Goal: Information Seeking & Learning: Learn about a topic

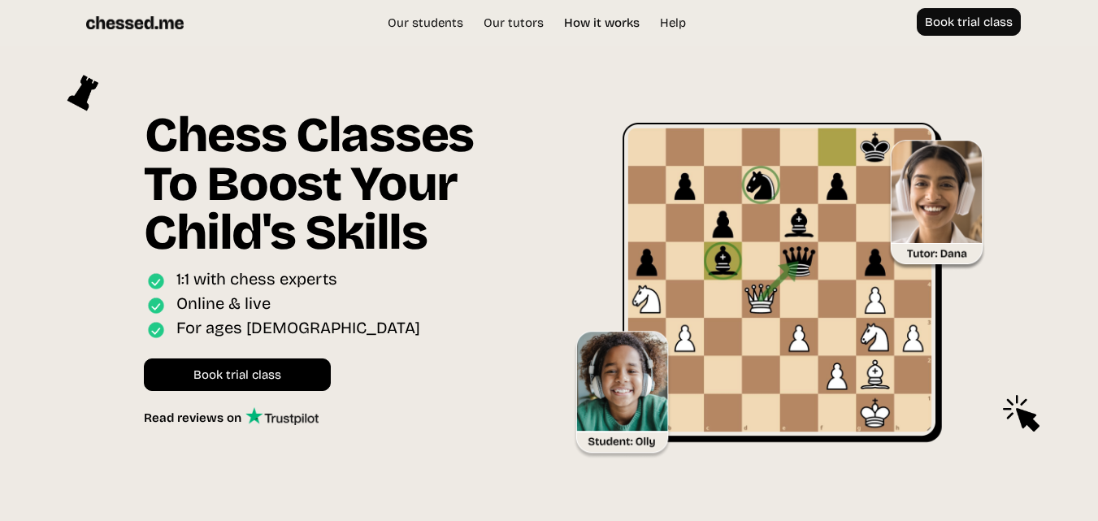
click at [586, 26] on link "How it works" at bounding box center [602, 23] width 92 height 16
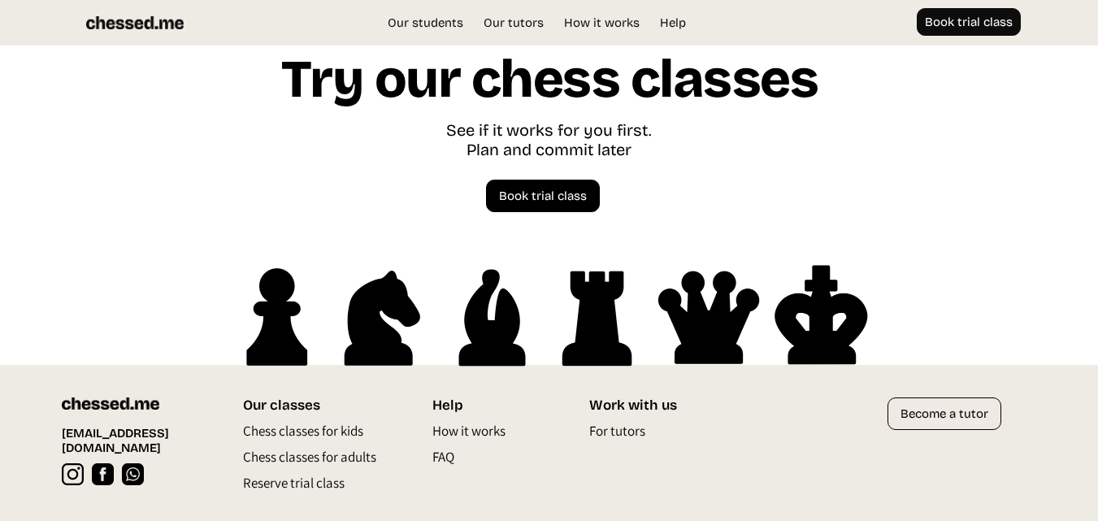
scroll to position [4335, 0]
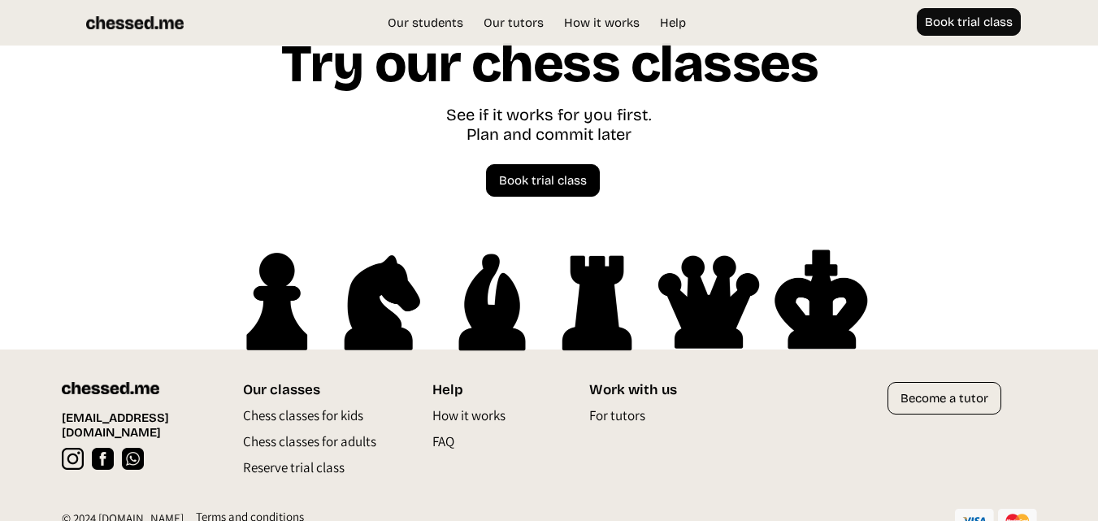
click at [447, 439] on p "FAQ" at bounding box center [443, 445] width 22 height 26
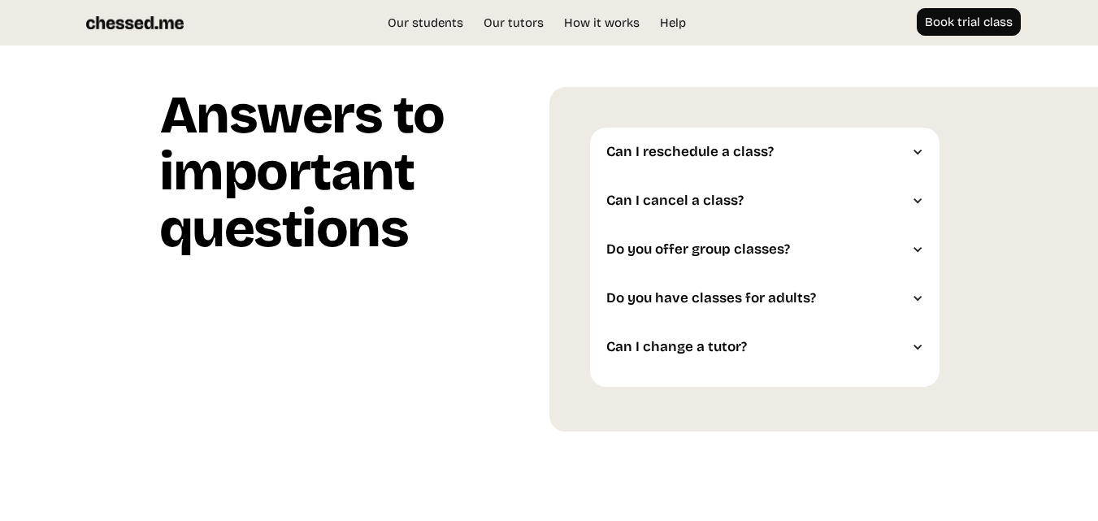
scroll to position [3848, 0]
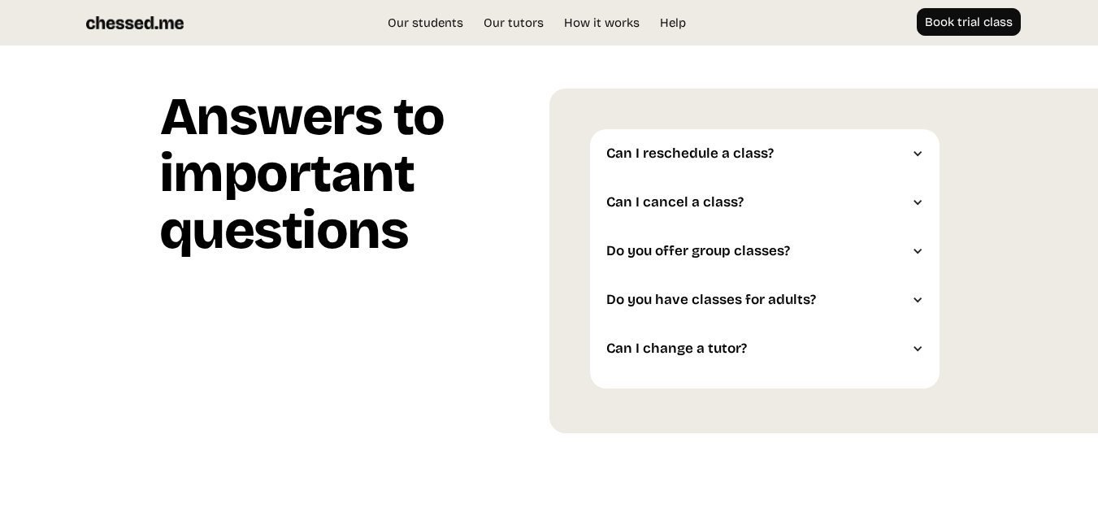
click at [921, 198] on div at bounding box center [917, 202] width 11 height 11
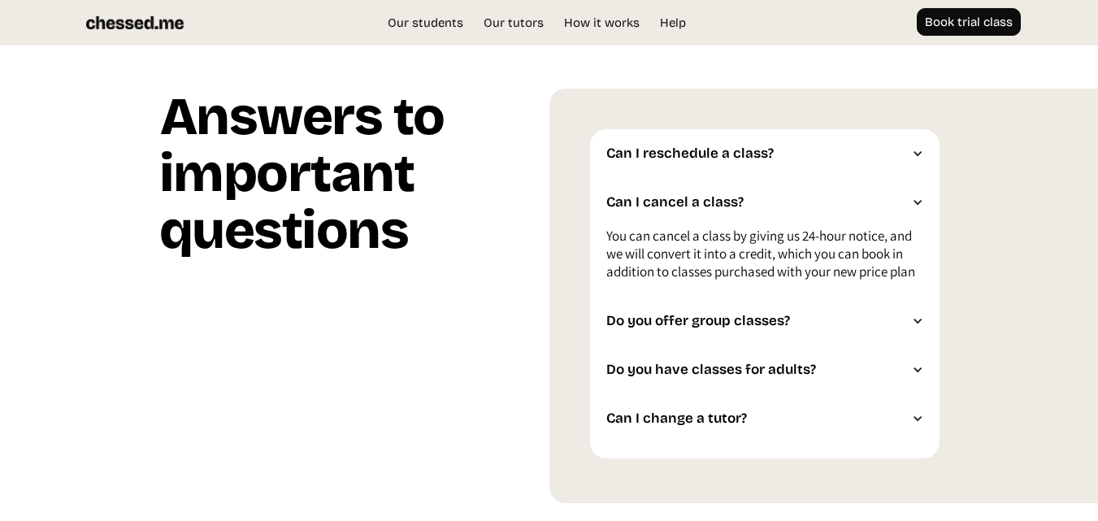
click at [918, 380] on div "Do you have classes for adults?" at bounding box center [764, 369] width 349 height 49
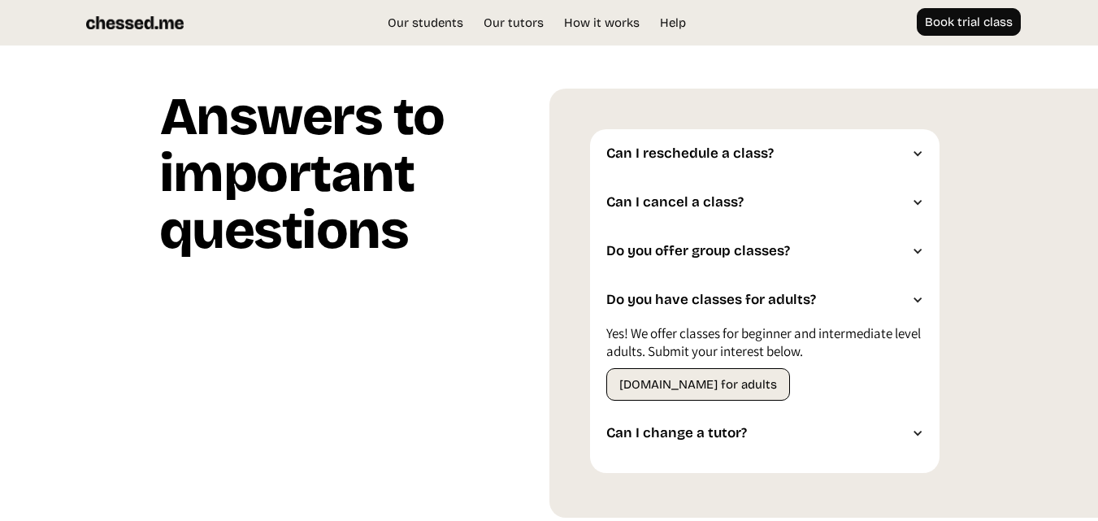
click at [916, 439] on div at bounding box center [917, 432] width 11 height 11
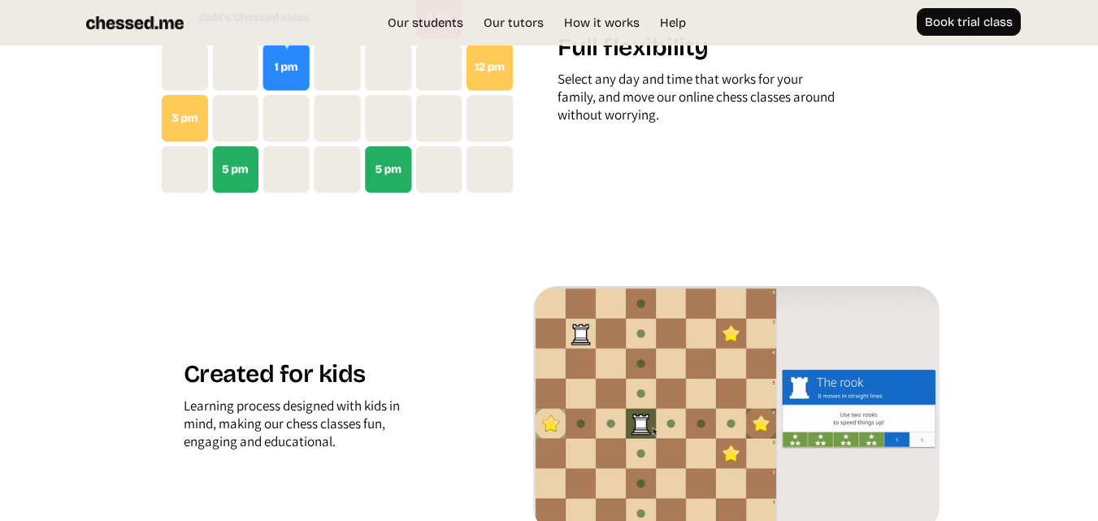
scroll to position [2111, 0]
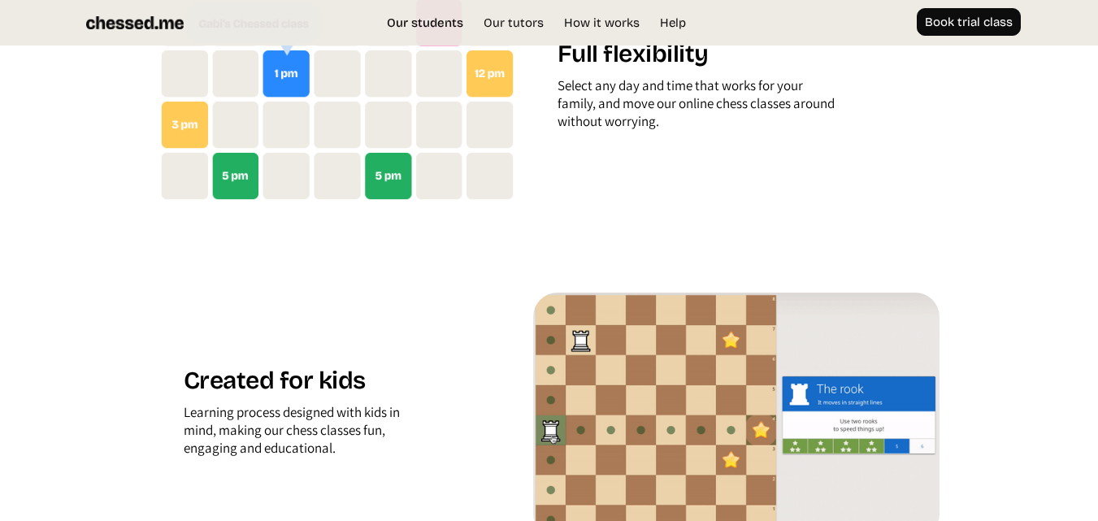
click at [433, 15] on link "Our students" at bounding box center [425, 23] width 93 height 16
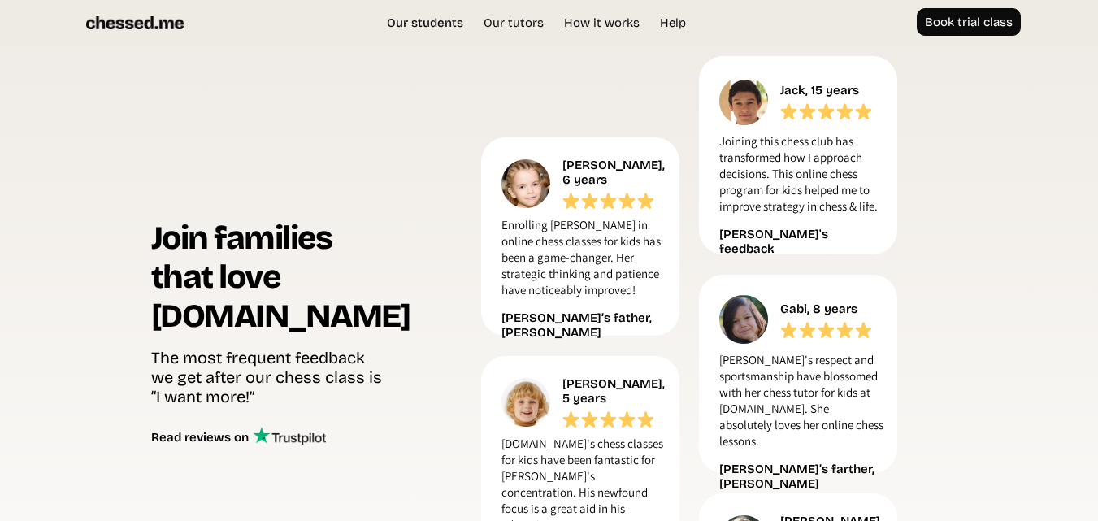
scroll to position [686, 0]
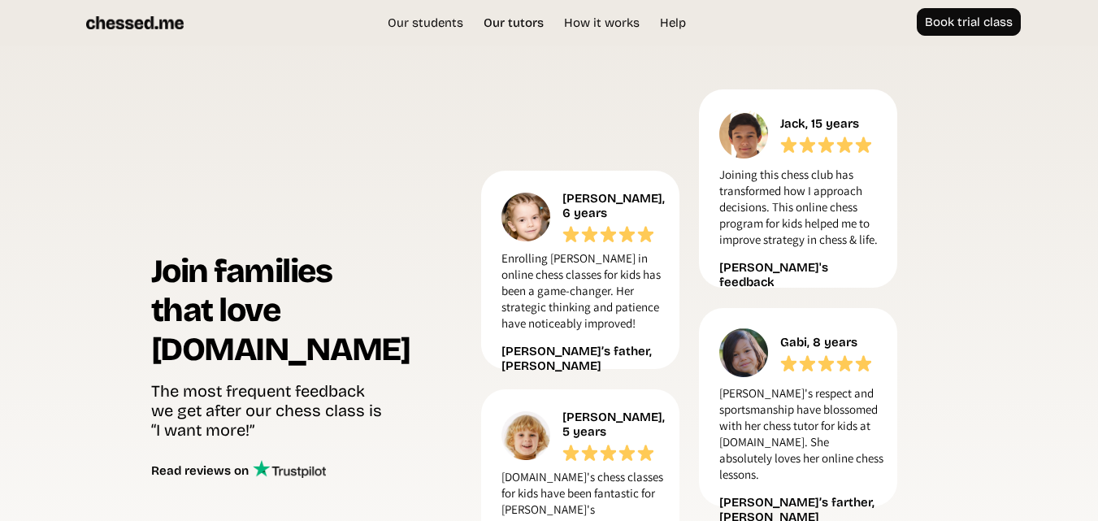
click at [505, 25] on link "Our tutors" at bounding box center [513, 23] width 76 height 16
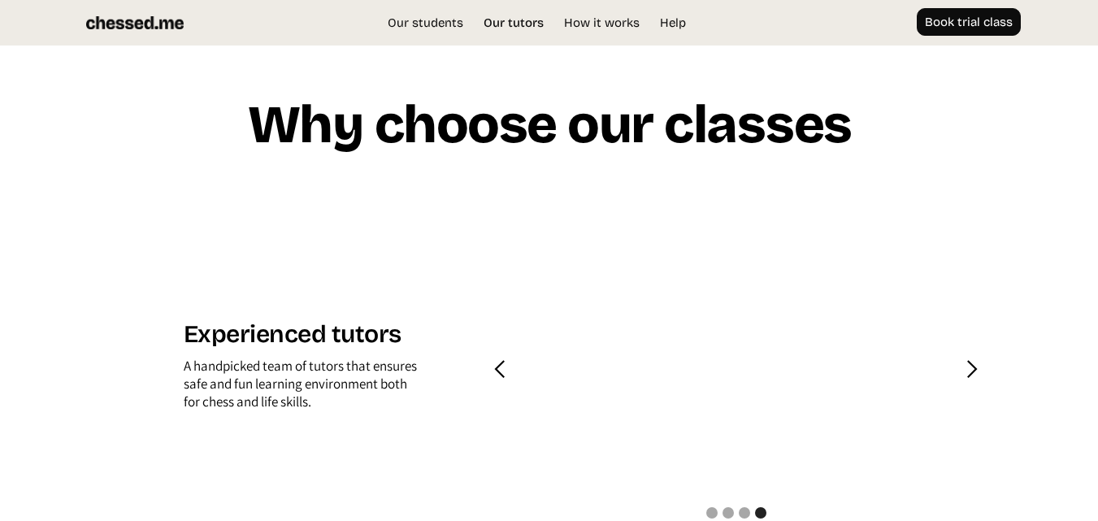
scroll to position [1512, 0]
